Goal: Task Accomplishment & Management: Use online tool/utility

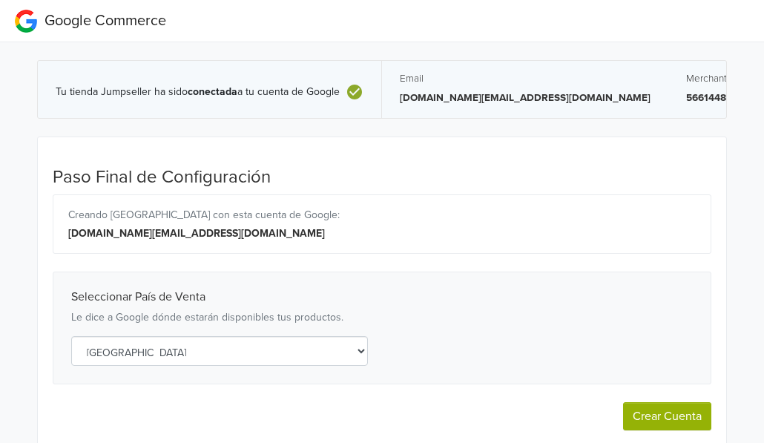
select select "co"
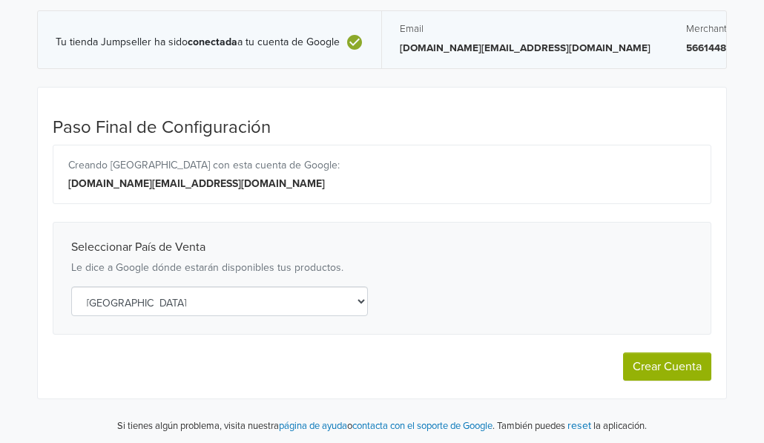
click at [671, 360] on button "Crear Cuenta" at bounding box center [667, 366] width 88 height 28
select select "co"
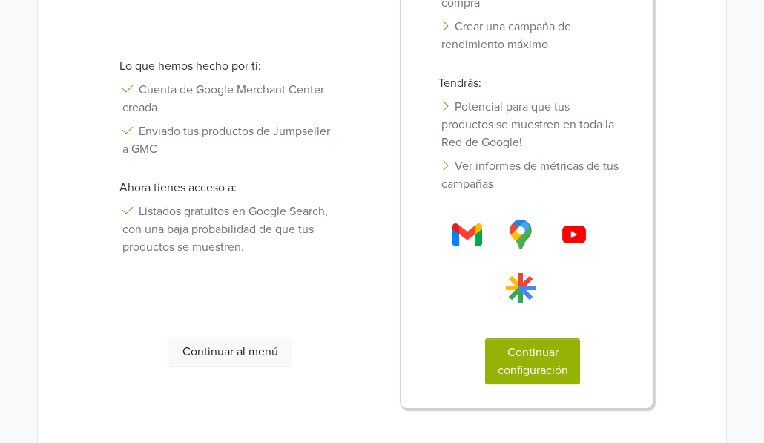
scroll to position [397, 0]
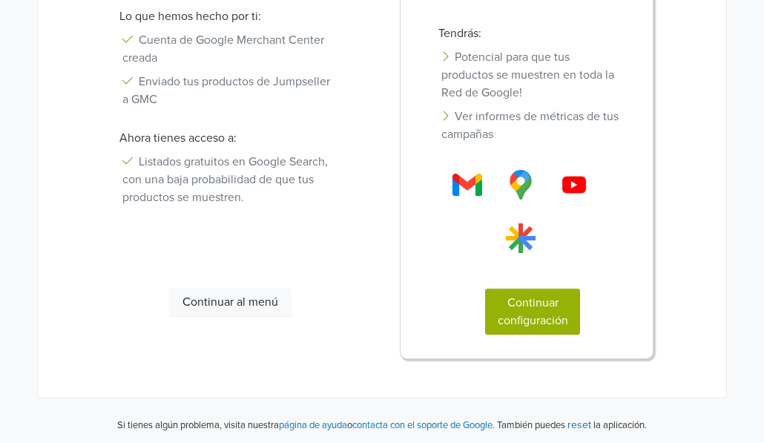
click at [546, 305] on button "Continuar configuración" at bounding box center [532, 311] width 95 height 46
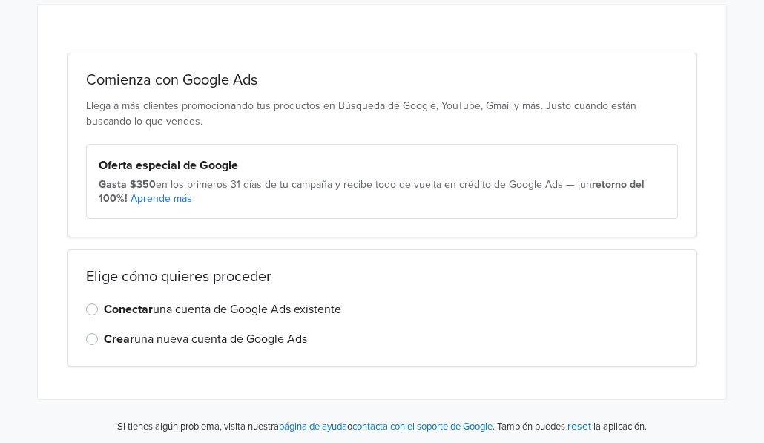
click at [104, 307] on label "Conectar una cuenta de Google Ads existente" at bounding box center [222, 309] width 237 height 18
click at [0, 0] on input "Conectar una cuenta de Google Ads existente" at bounding box center [0, 0] width 0 height 0
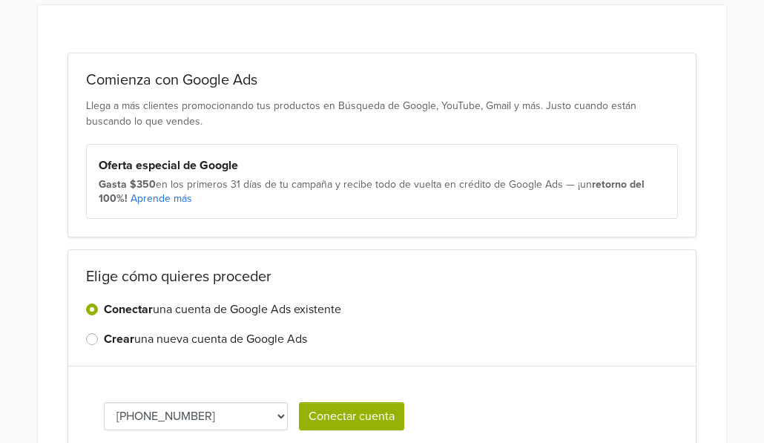
scroll to position [214, 0]
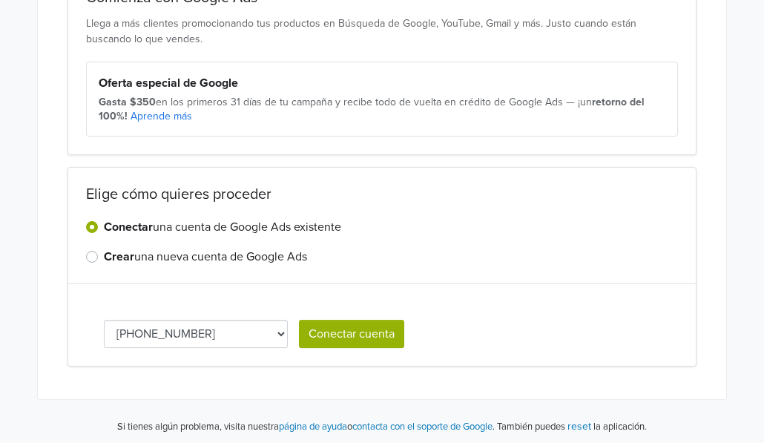
click at [205, 328] on select "[PHONE_NUMBER] 801-182-1538 [PHONE_NUMBER]" at bounding box center [196, 334] width 184 height 28
click at [264, 328] on select "[PHONE_NUMBER] 801-182-1538 [PHONE_NUMBER]" at bounding box center [196, 334] width 184 height 28
select select "9703518621"
click at [359, 335] on button "Conectar cuenta" at bounding box center [351, 334] width 105 height 28
select select "9703518621"
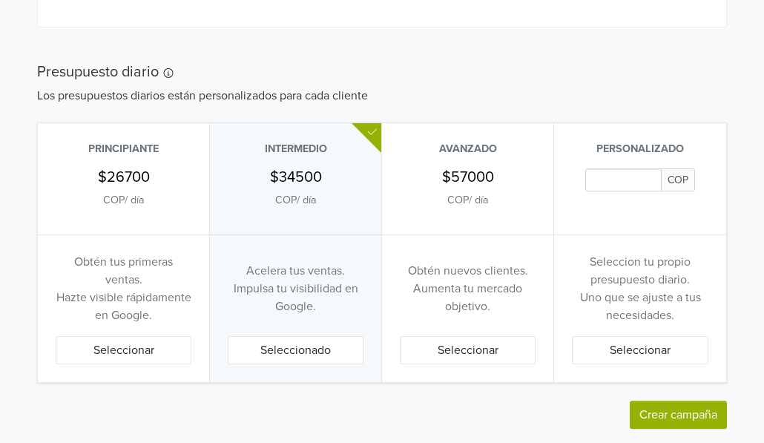
scroll to position [879, 0]
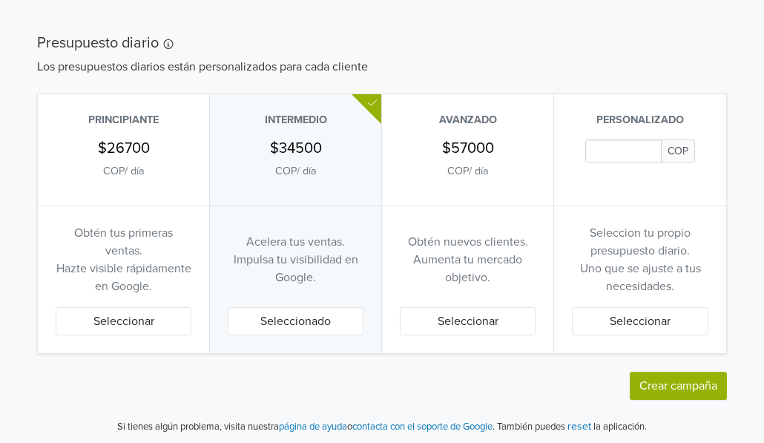
click at [640, 148] on input "Daily Custom Budget" at bounding box center [623, 150] width 76 height 23
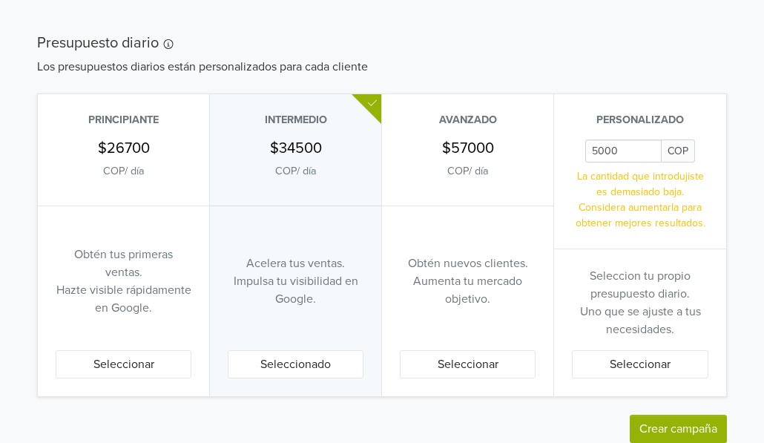
click at [644, 218] on p "La cantidad que introdujiste es demasiado baja. Considera aumentarla para obten…" at bounding box center [640, 199] width 136 height 62
drag, startPoint x: 595, startPoint y: 147, endPoint x: 573, endPoint y: 147, distance: 22.2
click at [573, 147] on div "COP La cantidad que introdujiste es demasiado baja. Considera aumentarla para o…" at bounding box center [640, 184] width 136 height 91
drag, startPoint x: 633, startPoint y: 151, endPoint x: 588, endPoint y: 147, distance: 45.4
click at [588, 147] on input "Daily Custom Budget" at bounding box center [623, 150] width 76 height 23
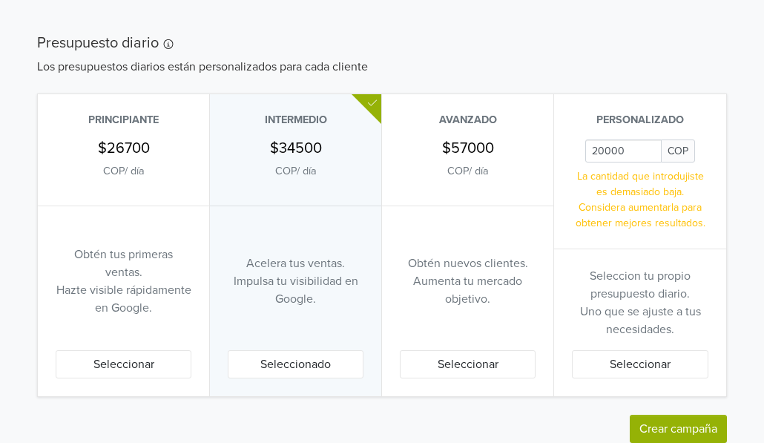
drag, startPoint x: 598, startPoint y: 146, endPoint x: 641, endPoint y: 151, distance: 43.3
click at [641, 151] on input "Daily Custom Budget" at bounding box center [623, 150] width 76 height 23
type input "27000"
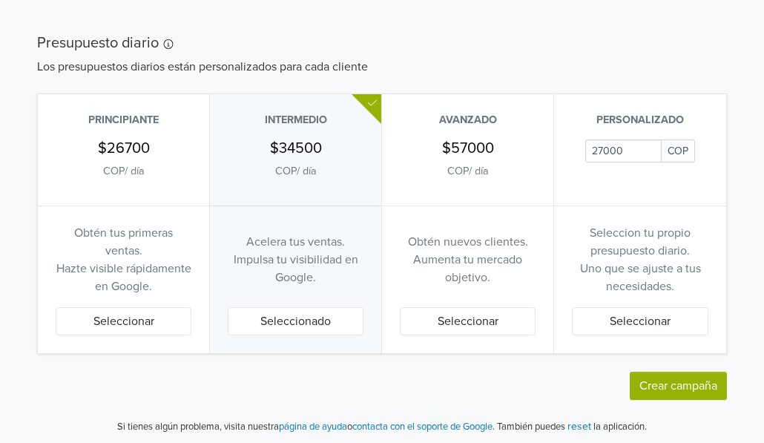
drag, startPoint x: 641, startPoint y: 151, endPoint x: 567, endPoint y: 144, distance: 75.2
click at [567, 144] on div "Personalizado COP" at bounding box center [640, 149] width 172 height 111
click at [129, 320] on button "Seleccionar" at bounding box center [124, 321] width 136 height 28
